Goal: Navigation & Orientation: Understand site structure

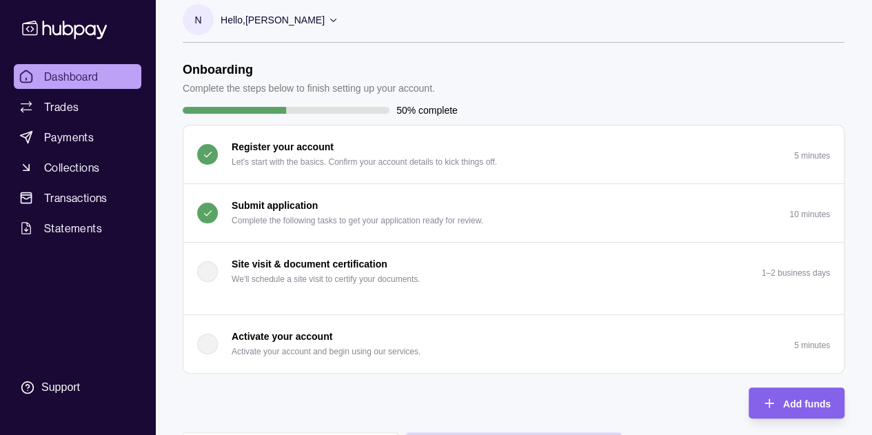
scroll to position [12, 0]
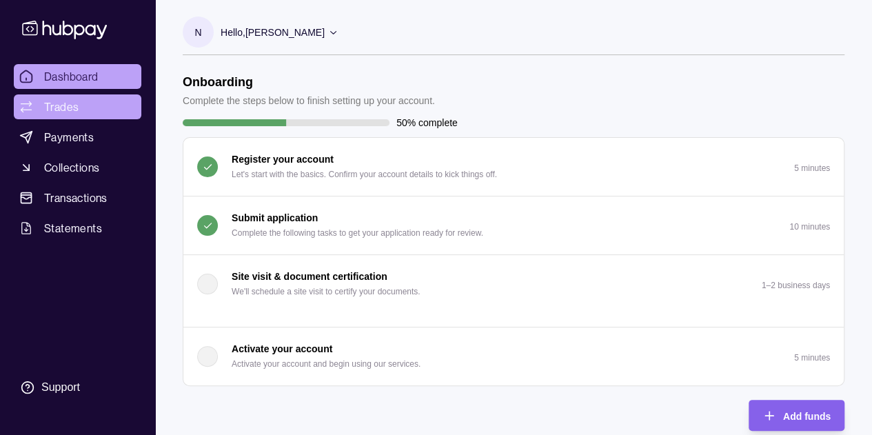
click at [52, 104] on span "Trades" at bounding box center [61, 107] width 34 height 17
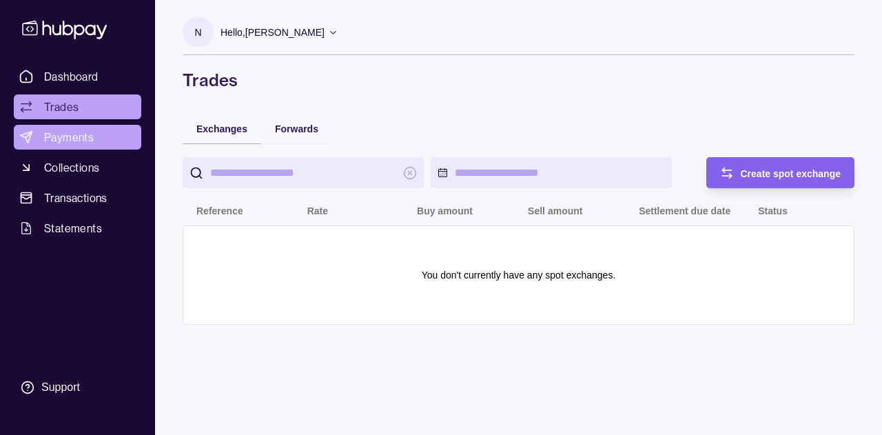
click at [52, 133] on span "Payments" at bounding box center [69, 137] width 50 height 17
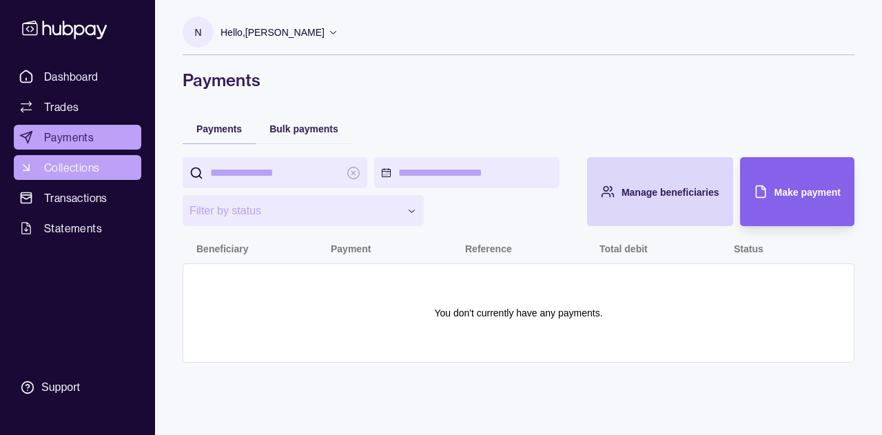
click at [55, 168] on span "Collections" at bounding box center [71, 167] width 55 height 17
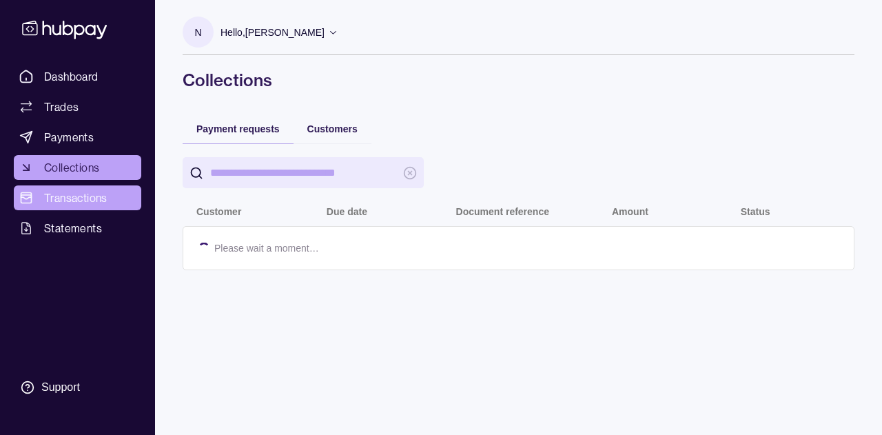
click at [56, 199] on span "Transactions" at bounding box center [75, 198] width 63 height 17
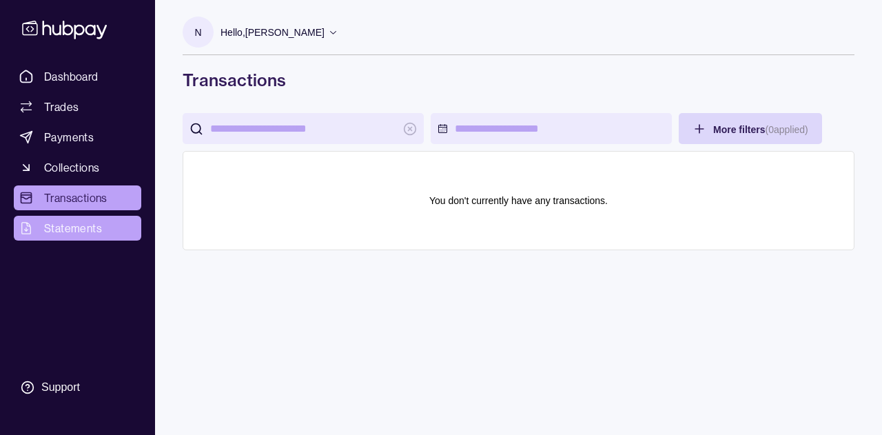
click at [55, 223] on span "Statements" at bounding box center [73, 228] width 58 height 17
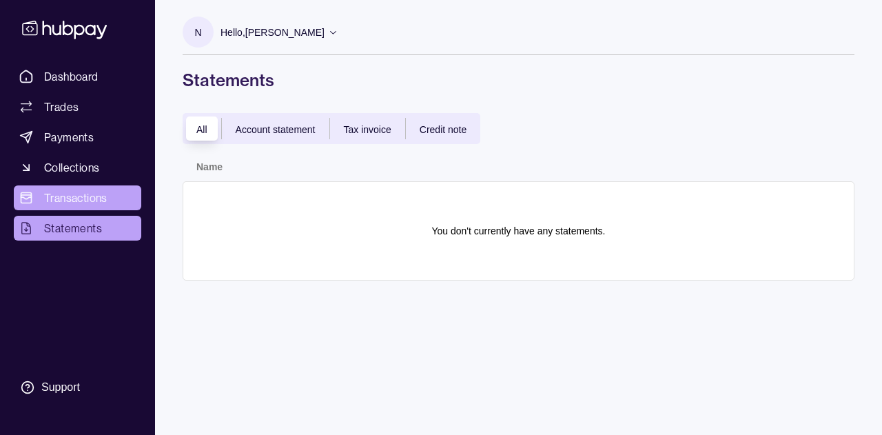
click at [65, 192] on span "Transactions" at bounding box center [75, 198] width 63 height 17
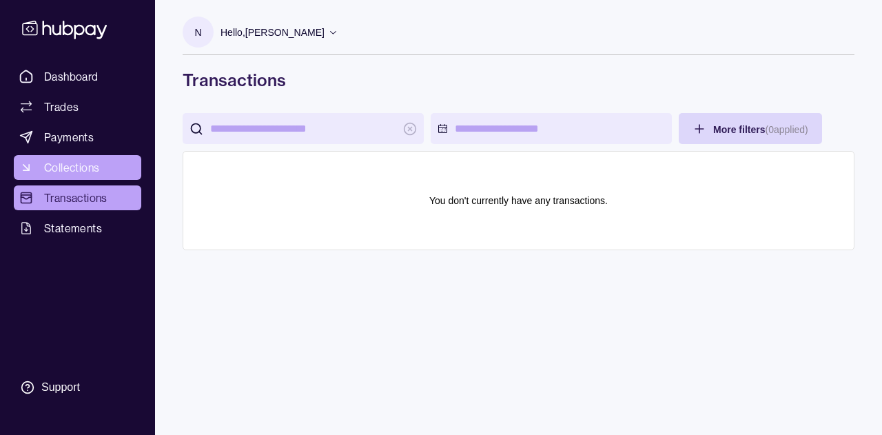
click at [92, 169] on span "Collections" at bounding box center [71, 167] width 55 height 17
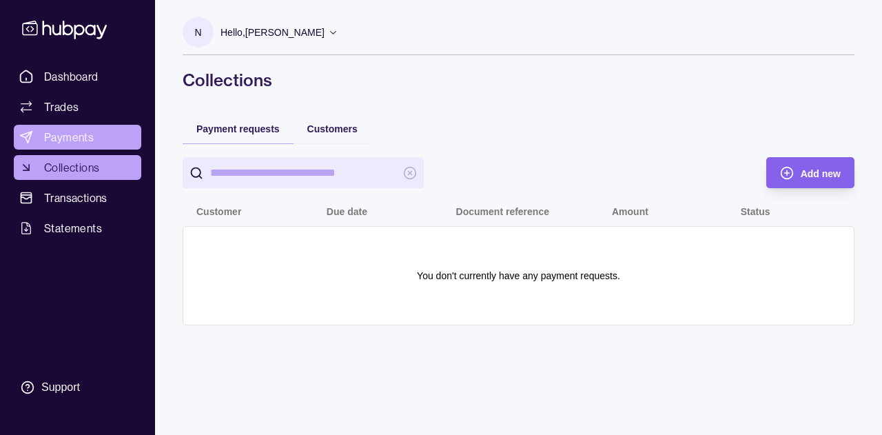
click at [81, 132] on span "Payments" at bounding box center [69, 137] width 50 height 17
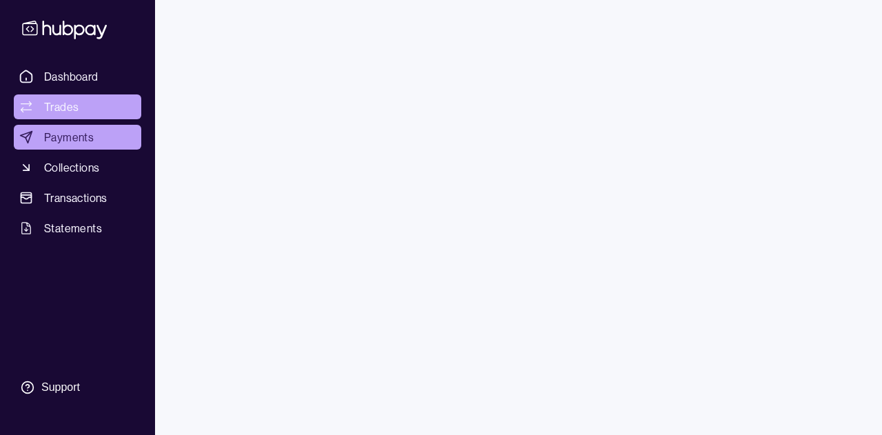
click at [72, 109] on span "Trades" at bounding box center [61, 107] width 34 height 17
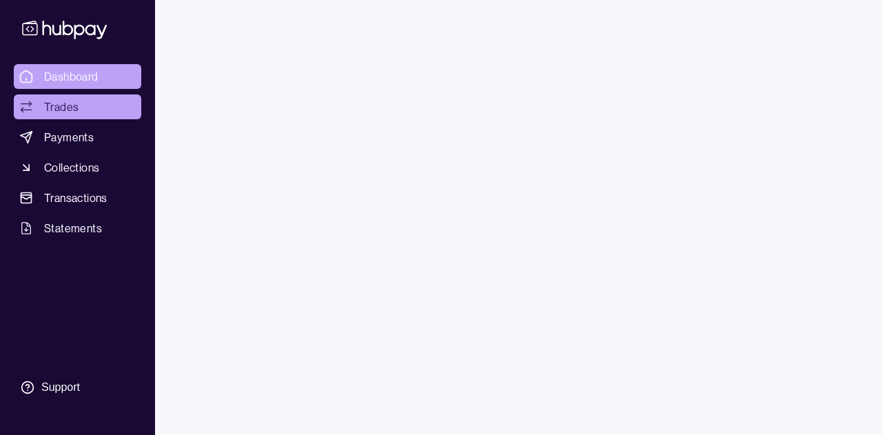
click at [77, 78] on span "Dashboard" at bounding box center [71, 76] width 54 height 17
